Goal: Information Seeking & Learning: Learn about a topic

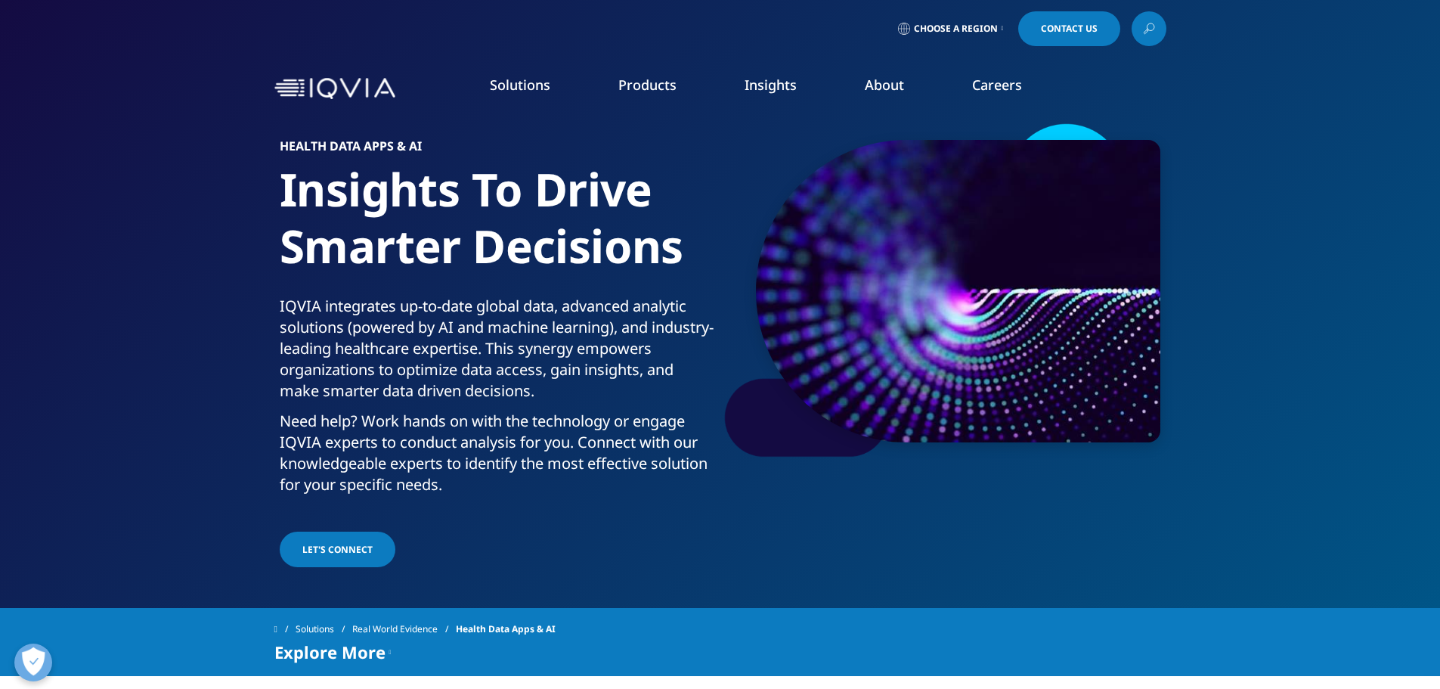
drag, startPoint x: 495, startPoint y: 450, endPoint x: 456, endPoint y: 432, distance: 43.3
click at [456, 432] on p "Need help? Work hands on with the technology or engage IQVIA experts to conduct…" at bounding box center [497, 458] width 435 height 94
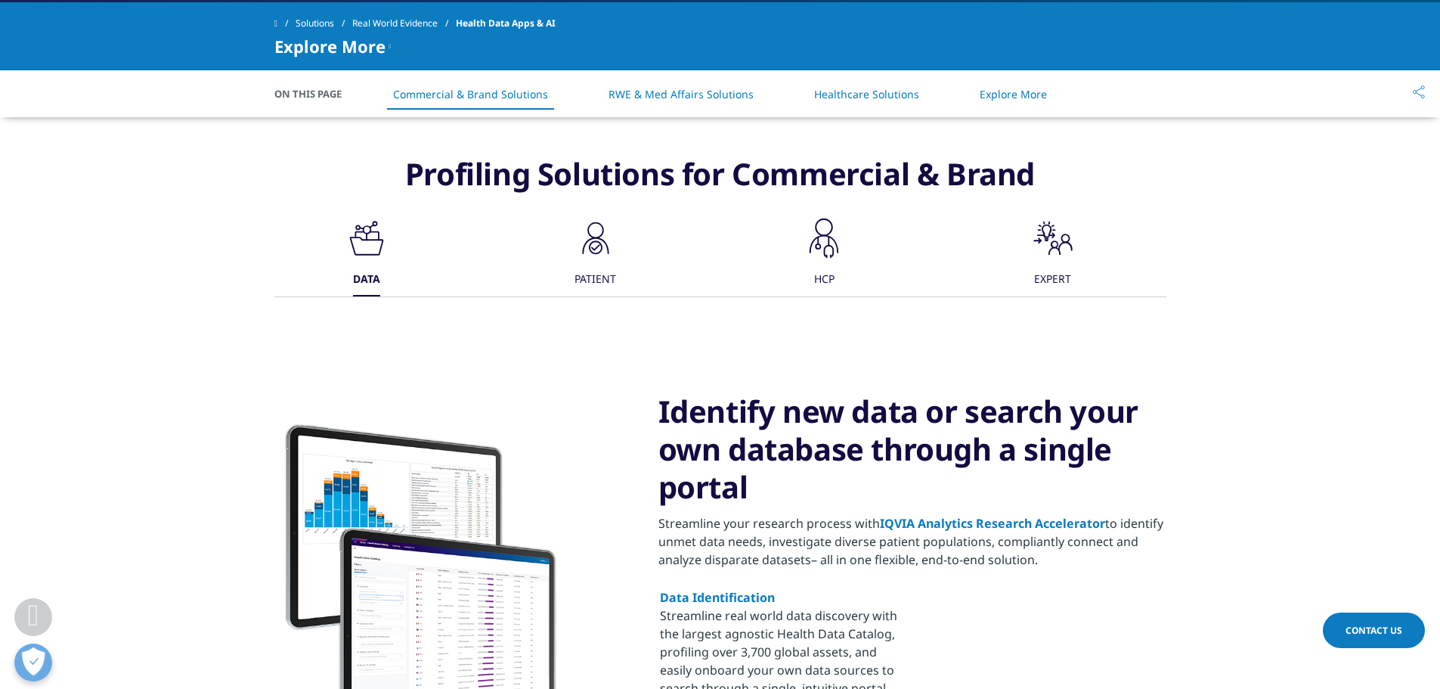
scroll to position [605, 0]
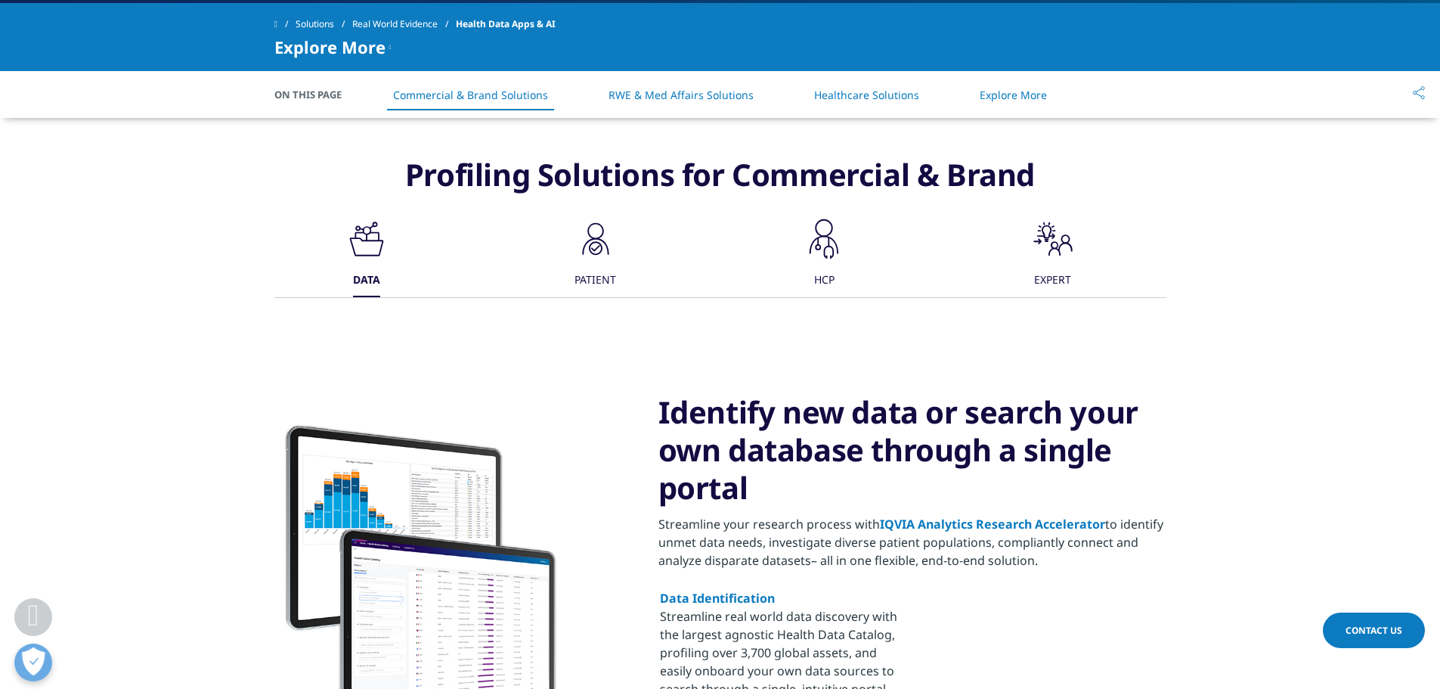
click at [600, 232] on icon ".cls-1{fill:#1a2525;stroke-width:0px;}" at bounding box center [595, 238] width 45 height 45
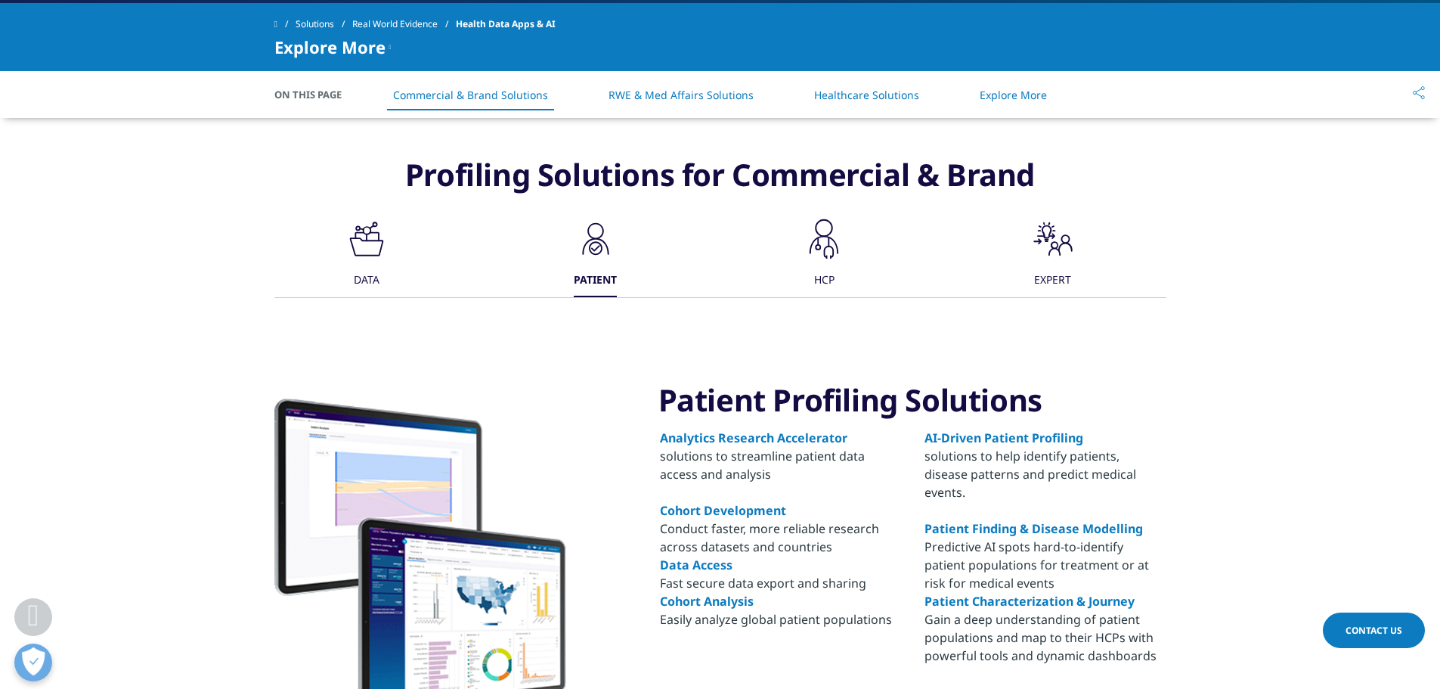
click at [374, 229] on icon at bounding box center [372, 227] width 5 height 4
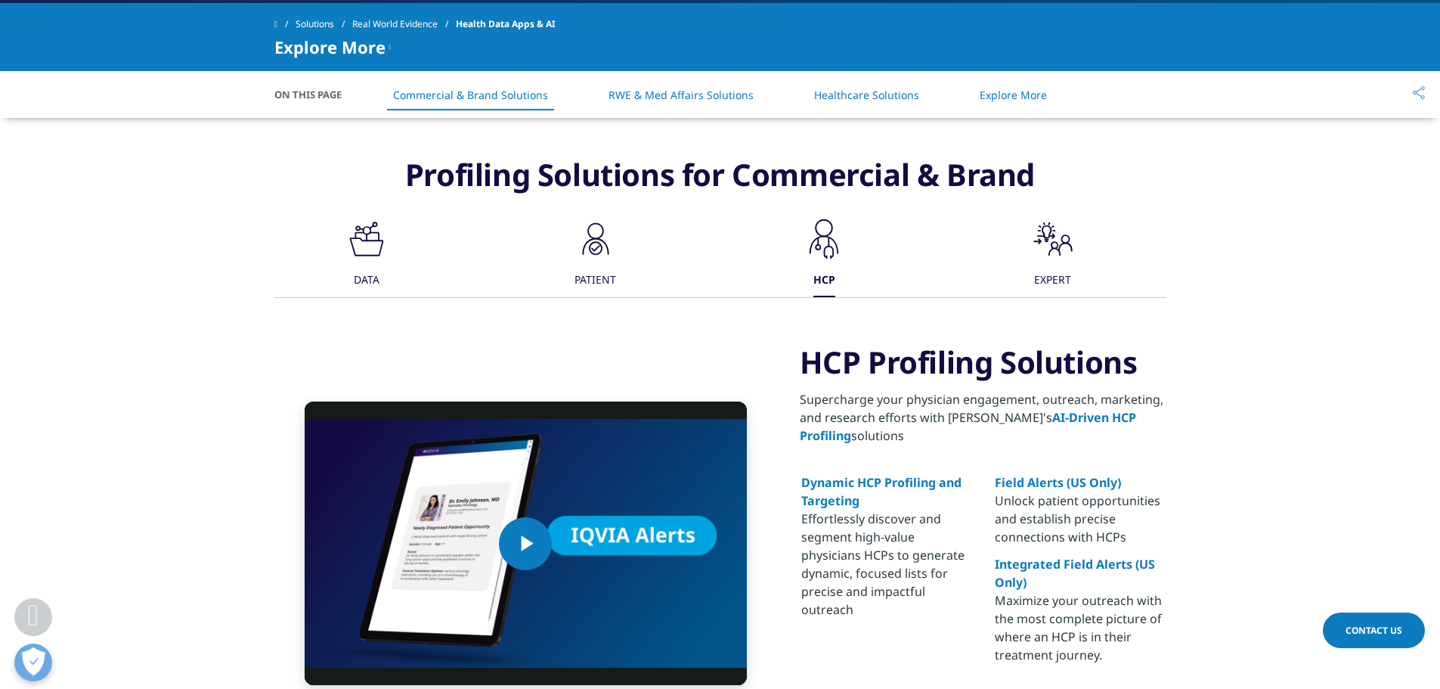
click at [395, 254] on div ".cls-1{fill:#231f20;} DATA .cls-1{fill:#1a2525;stroke-width:0px;} PATIENT .cls-…" at bounding box center [720, 256] width 892 height 81
click at [359, 247] on icon ".cls-1{fill:#231f20;}" at bounding box center [366, 238] width 45 height 45
